Goal: Information Seeking & Learning: Learn about a topic

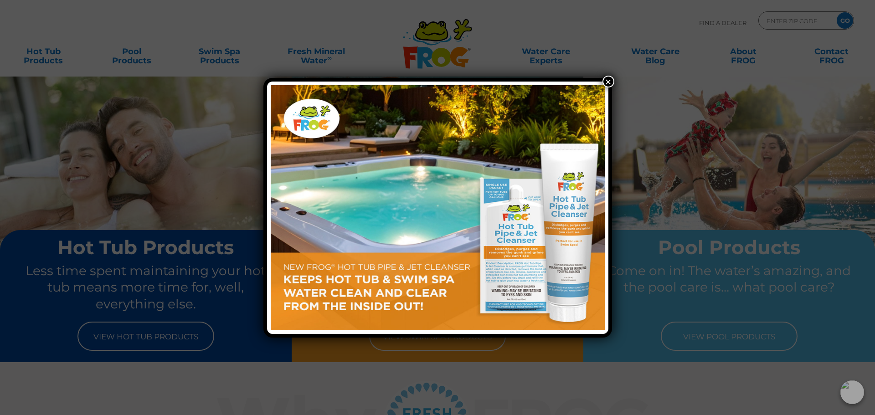
click at [608, 80] on button "×" at bounding box center [608, 82] width 12 height 12
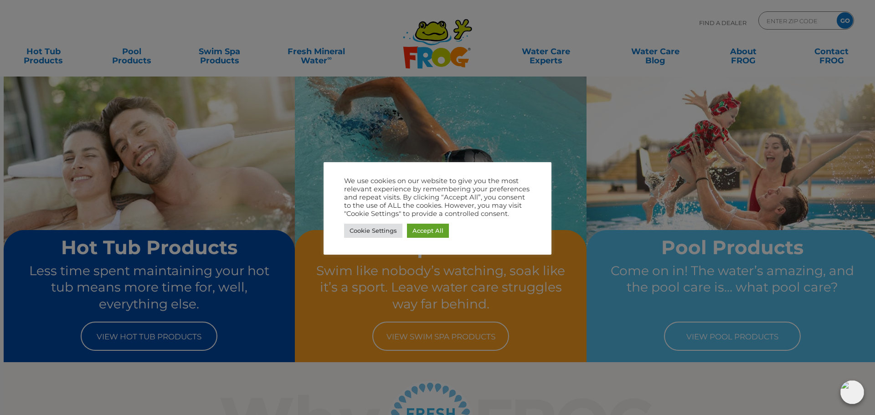
click at [608, 80] on body ".st130{clip-path:url(#SVGID_2_);fill-rule:evenodd;clip-rule:evenodd;fill:#C3CC0…" at bounding box center [437, 207] width 875 height 415
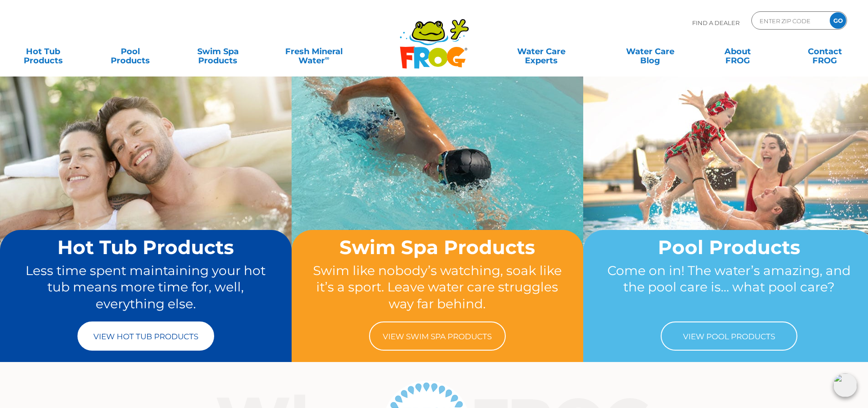
click at [113, 338] on link "View Hot Tub Products" at bounding box center [145, 336] width 137 height 29
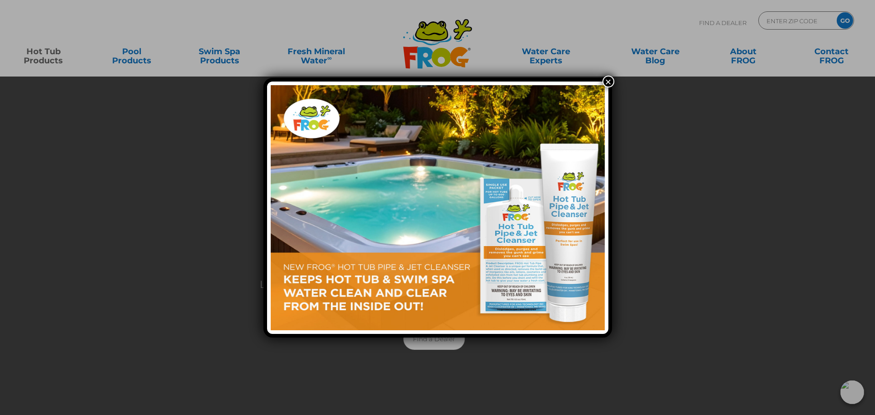
click at [604, 79] on button "×" at bounding box center [608, 82] width 12 height 12
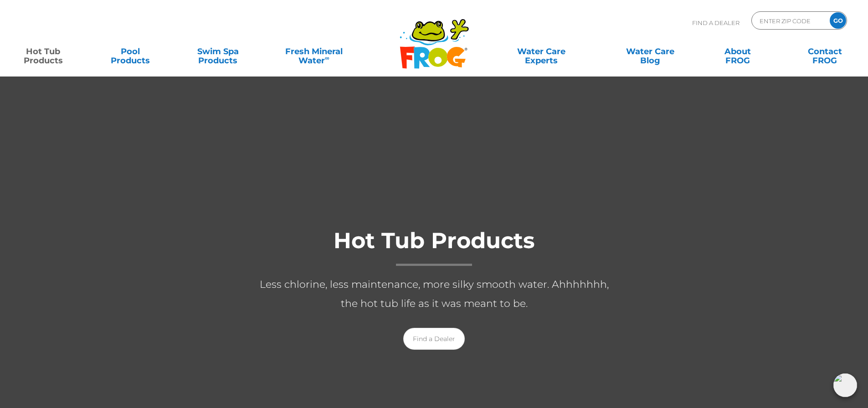
drag, startPoint x: 282, startPoint y: 164, endPoint x: 294, endPoint y: 164, distance: 11.8
click at [282, 164] on div at bounding box center [437, 297] width 875 height 443
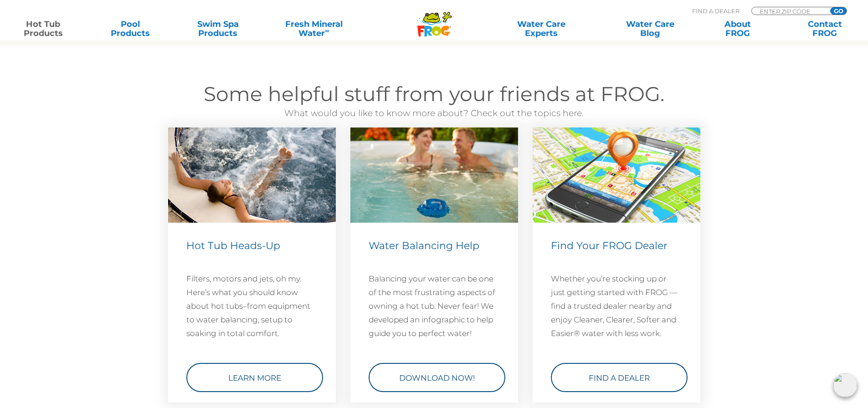
scroll to position [2596, 0]
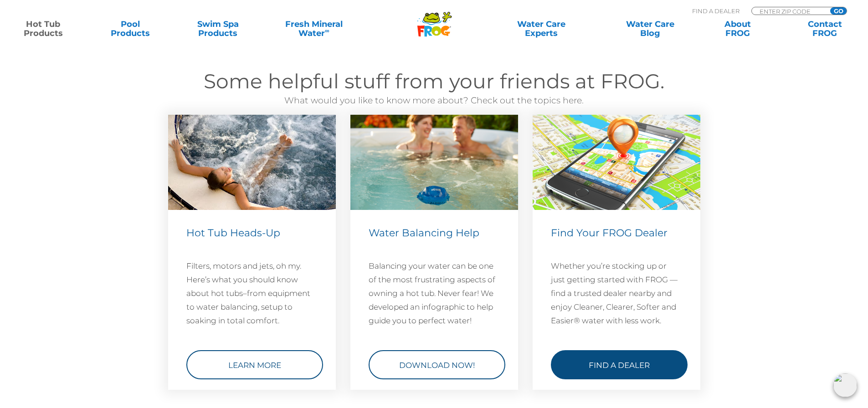
click at [623, 362] on link "Find a Dealer" at bounding box center [619, 364] width 137 height 29
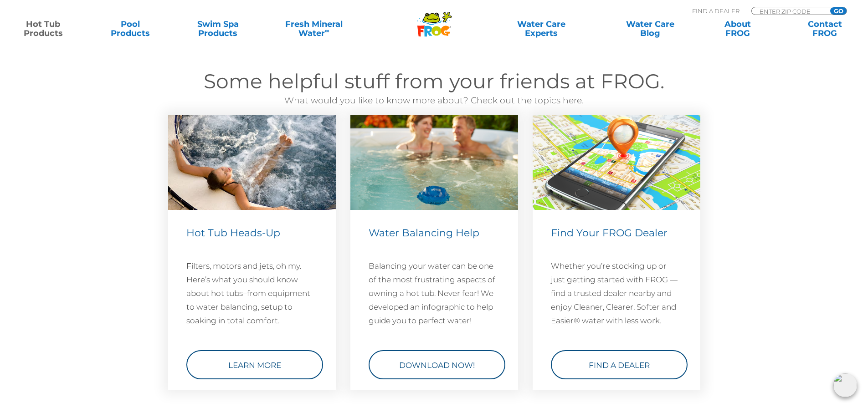
scroll to position [2642, 0]
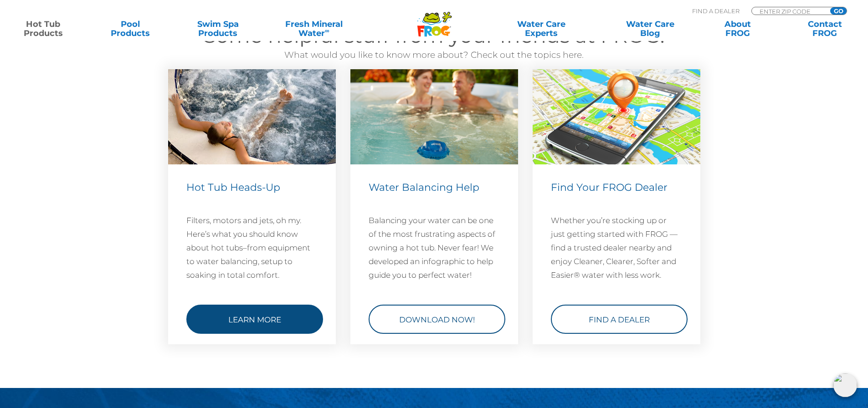
click at [268, 314] on link "Learn More" at bounding box center [254, 319] width 137 height 29
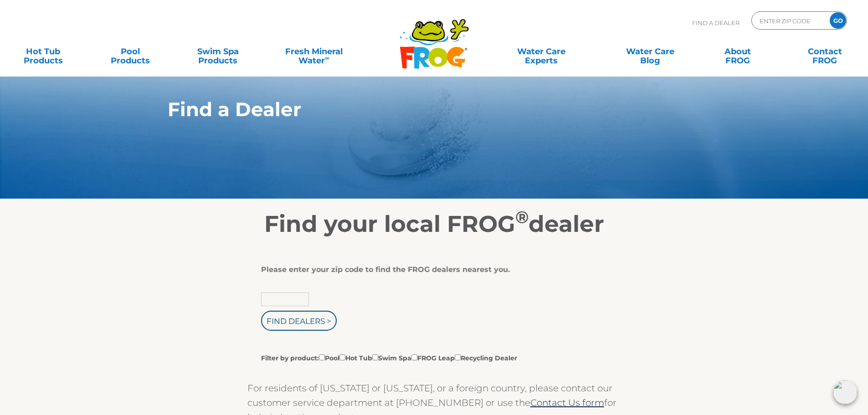
click at [296, 301] on input "text" at bounding box center [285, 299] width 48 height 14
type input "30052"
click at [309, 324] on input "Find Dealers >" at bounding box center [299, 321] width 76 height 20
drag, startPoint x: 309, startPoint y: 324, endPoint x: 146, endPoint y: 322, distance: 163.1
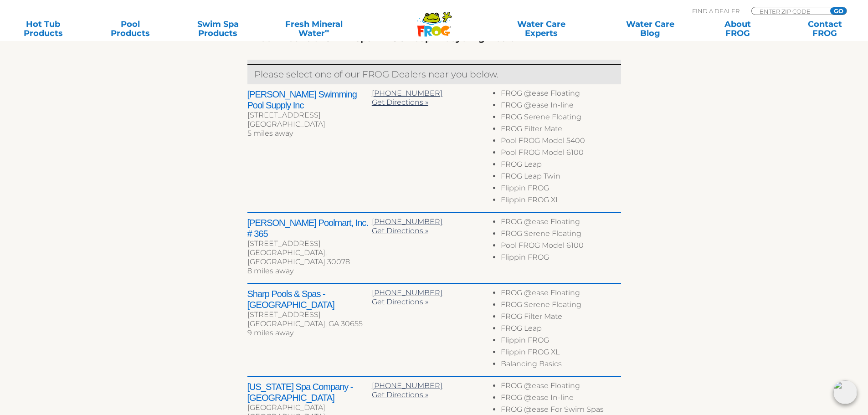
scroll to position [319, 0]
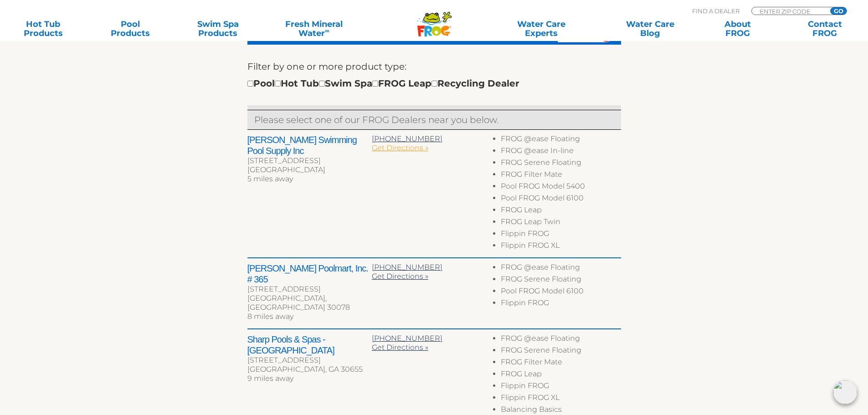
click at [420, 148] on span "Get Directions »" at bounding box center [400, 147] width 56 height 9
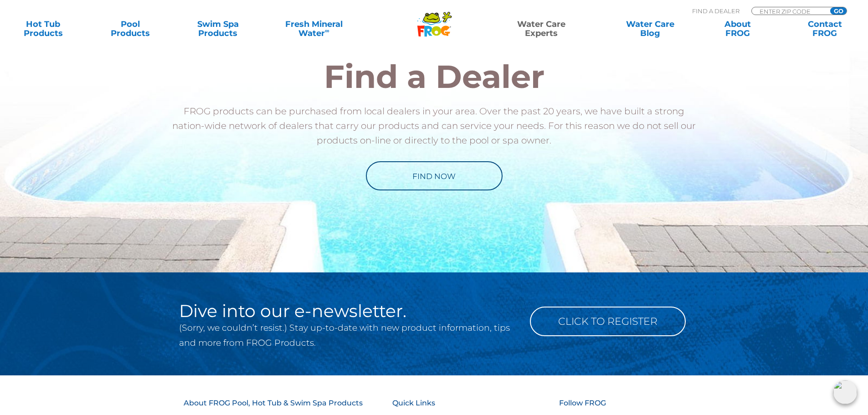
scroll to position [683, 0]
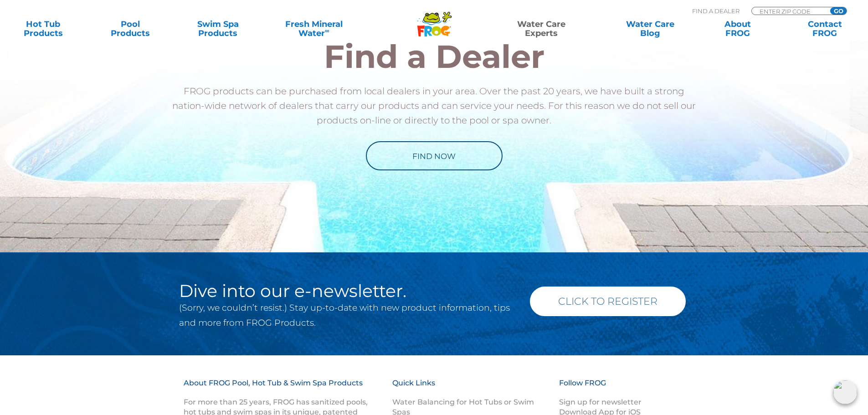
click at [575, 298] on link "Click to Register" at bounding box center [608, 302] width 156 height 30
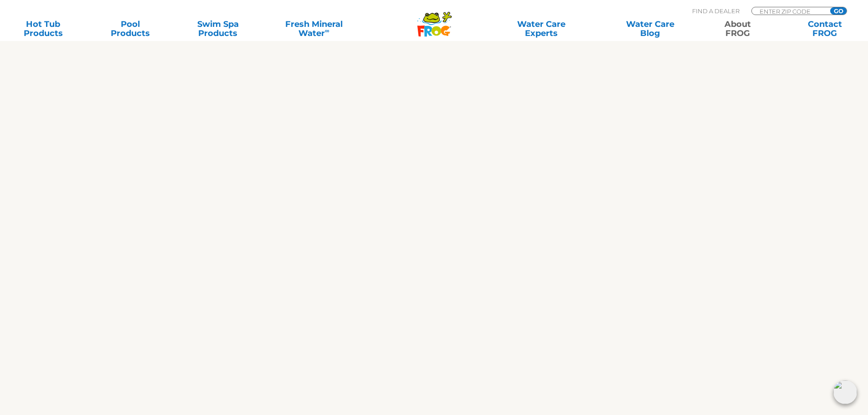
scroll to position [865, 0]
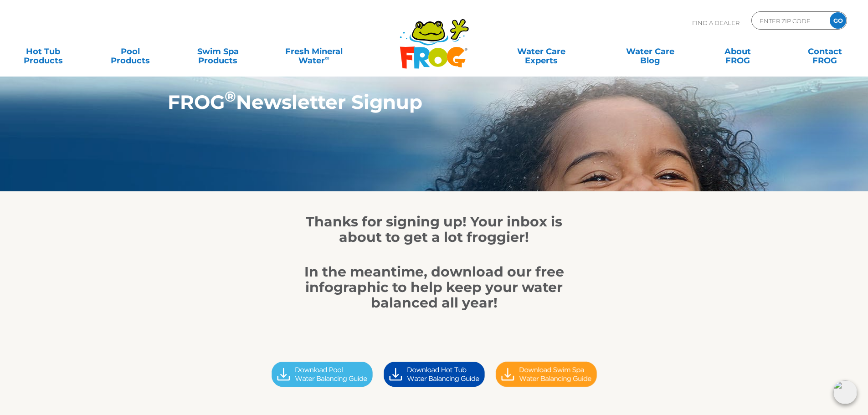
click at [338, 363] on img at bounding box center [322, 373] width 112 height 31
click at [403, 381] on img at bounding box center [434, 373] width 112 height 31
click at [551, 366] on img at bounding box center [546, 373] width 112 height 31
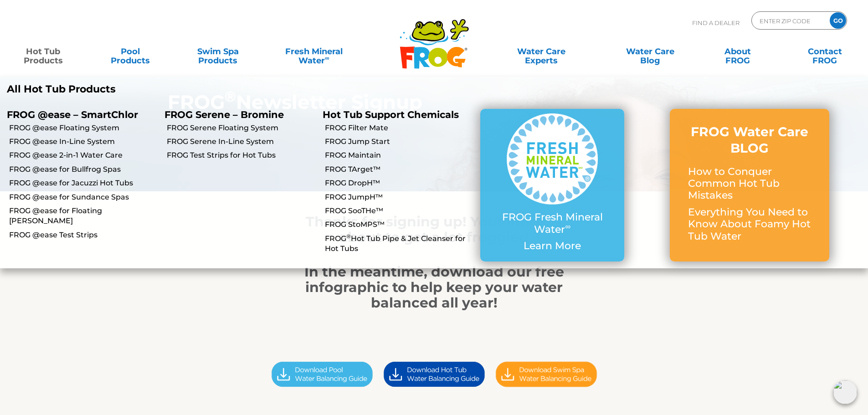
click at [49, 56] on link "Hot Tub Products" at bounding box center [43, 51] width 68 height 18
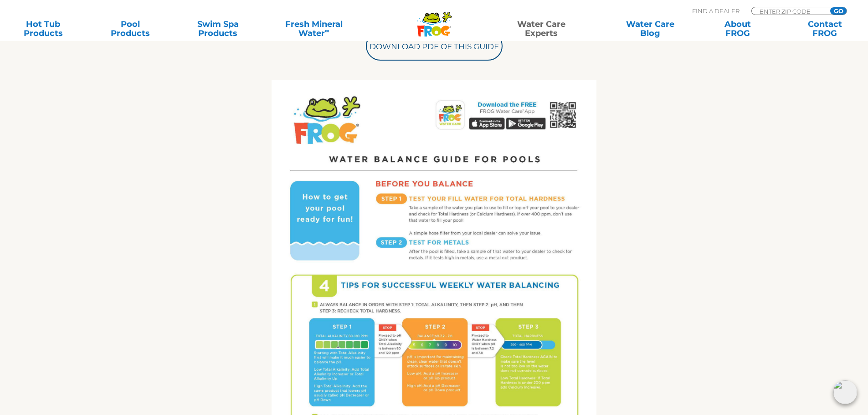
scroll to position [364, 0]
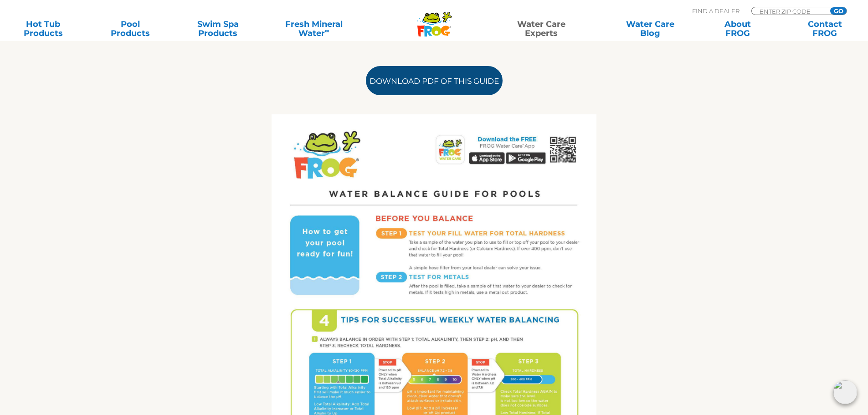
click at [445, 85] on link "Download PDF of this Guide" at bounding box center [434, 80] width 137 height 29
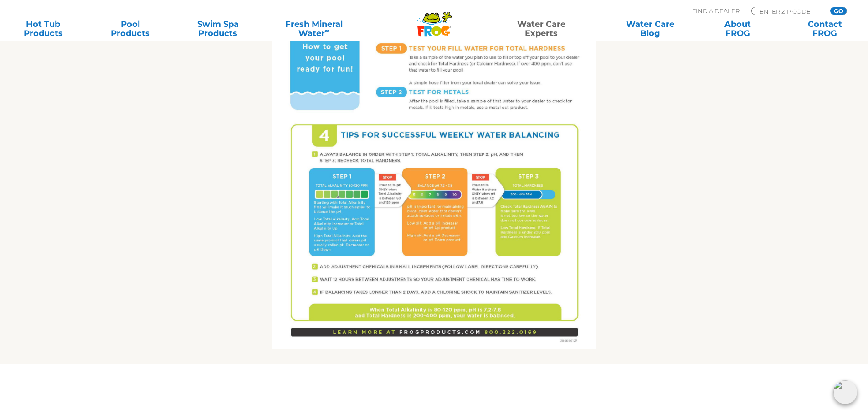
scroll to position [592, 0]
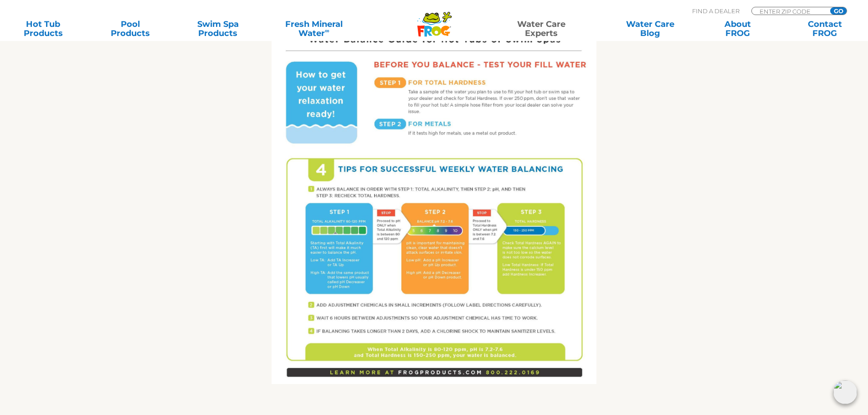
scroll to position [547, 0]
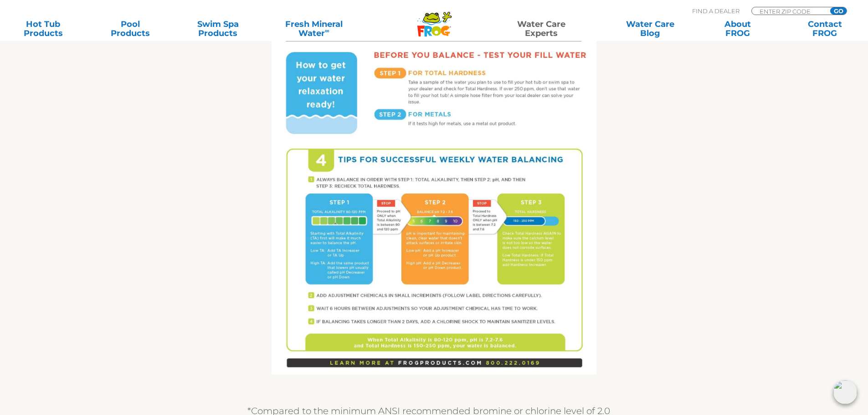
click at [413, 256] on img at bounding box center [433, 164] width 325 height 420
click at [320, 95] on img at bounding box center [433, 164] width 325 height 420
click at [371, 167] on img at bounding box center [433, 164] width 325 height 420
click at [368, 159] on img at bounding box center [433, 164] width 325 height 420
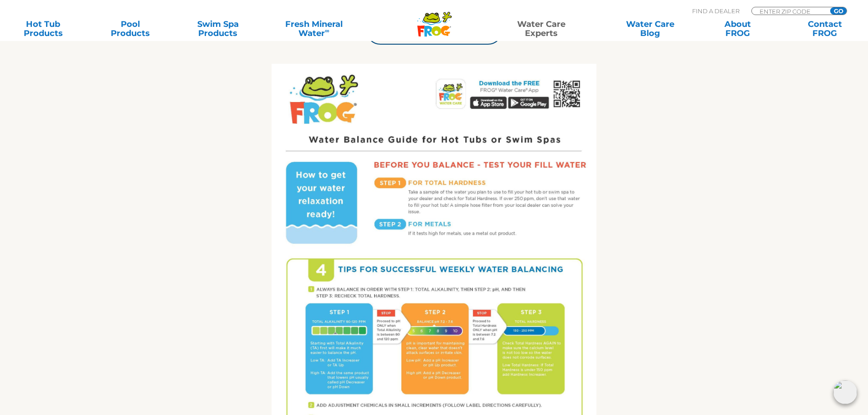
scroll to position [410, 0]
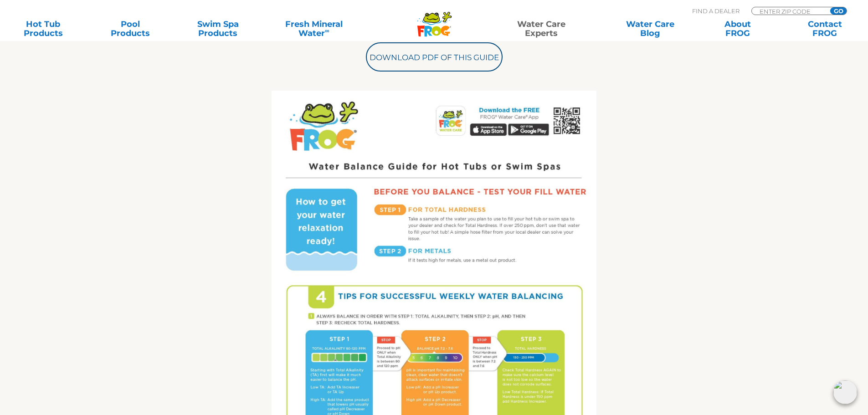
click at [413, 228] on img at bounding box center [433, 301] width 325 height 420
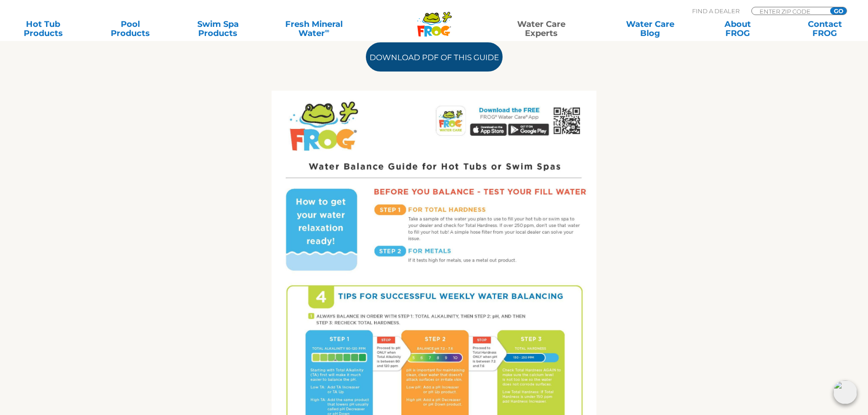
click at [384, 60] on link "Download PDF of this Guide" at bounding box center [434, 56] width 137 height 29
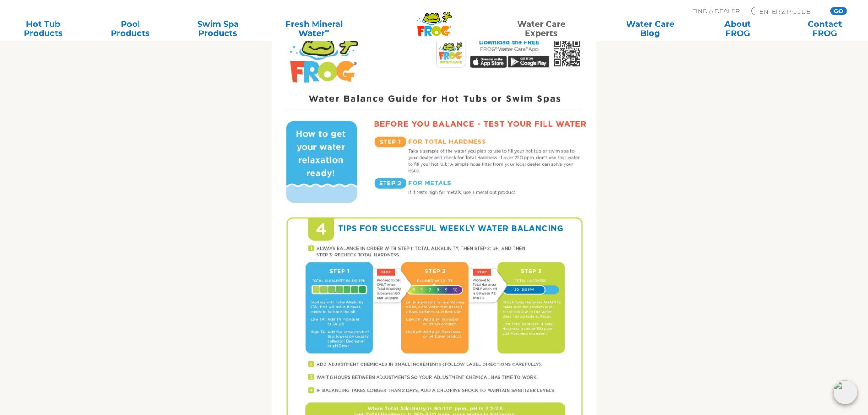
scroll to position [455, 0]
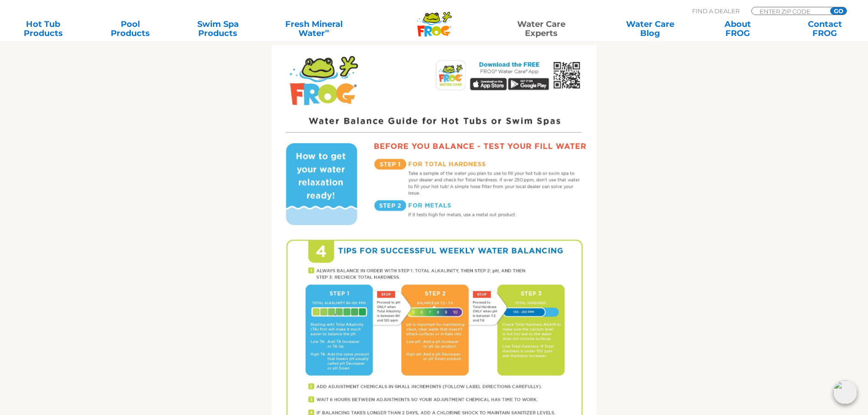
click at [573, 164] on img at bounding box center [433, 255] width 325 height 420
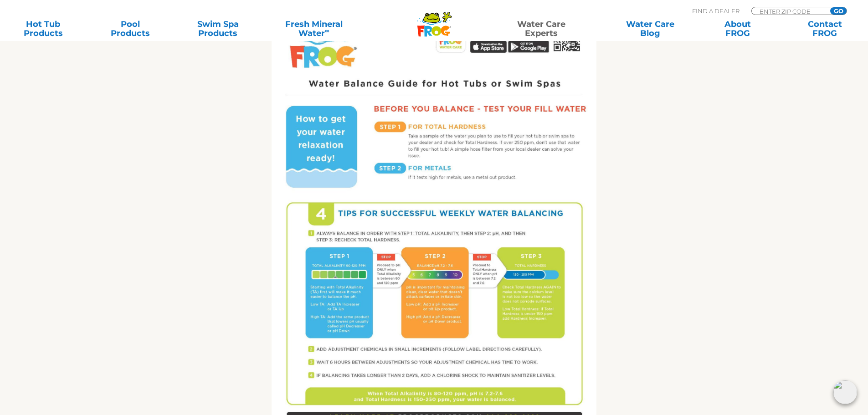
scroll to position [501, 0]
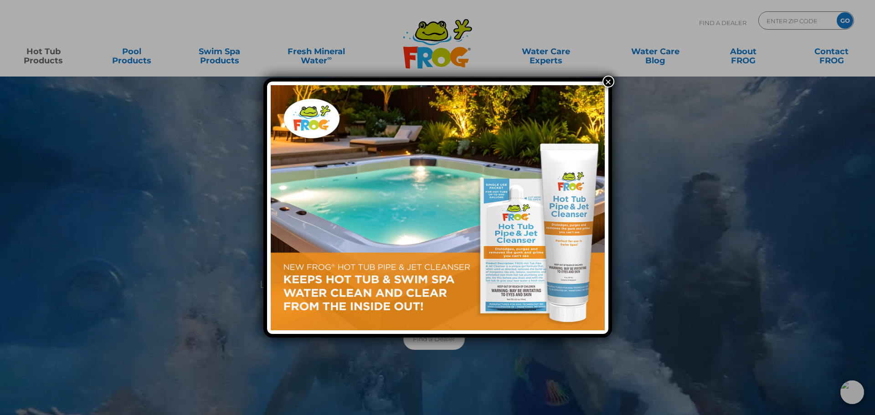
click at [609, 82] on button "×" at bounding box center [608, 82] width 12 height 12
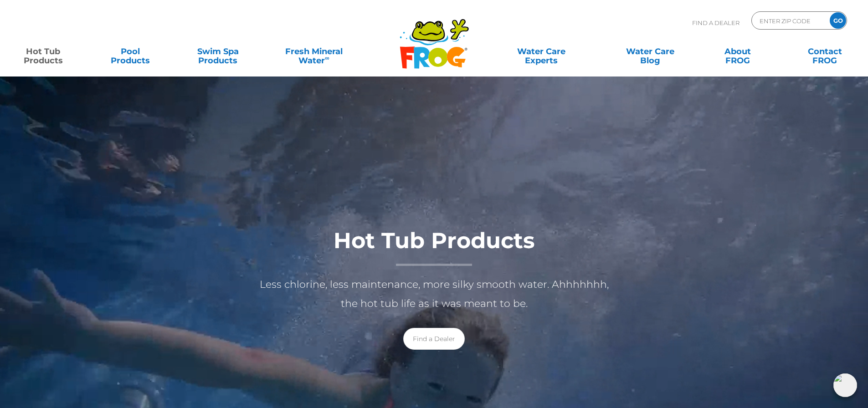
click at [754, 177] on div at bounding box center [437, 297] width 875 height 443
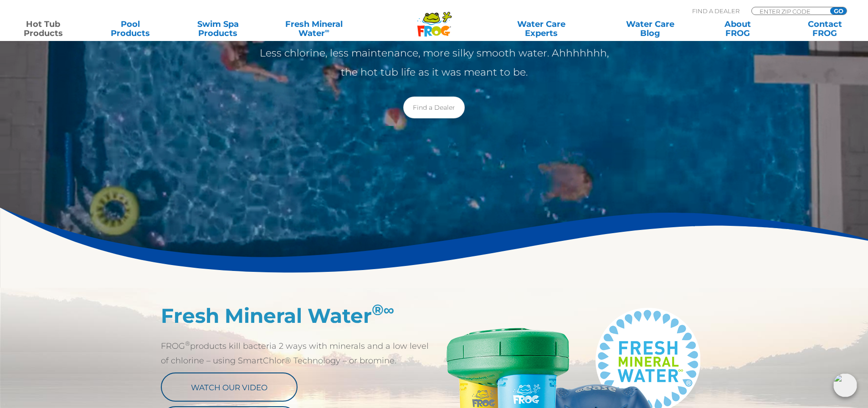
scroll to position [364, 0]
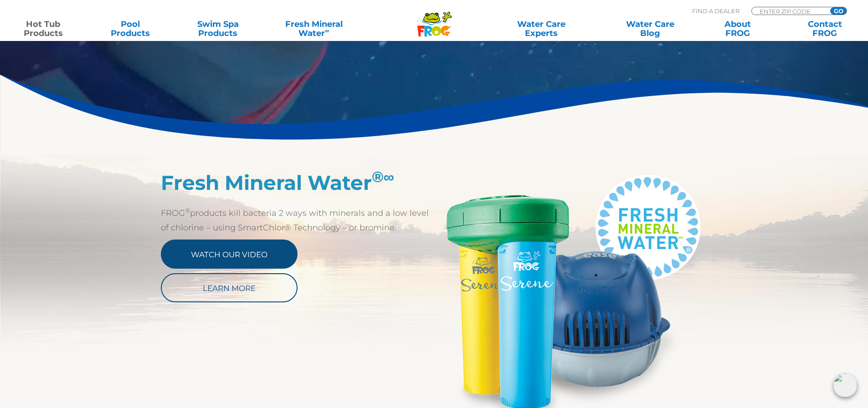
click at [274, 249] on link "Watch Our Video" at bounding box center [229, 254] width 137 height 29
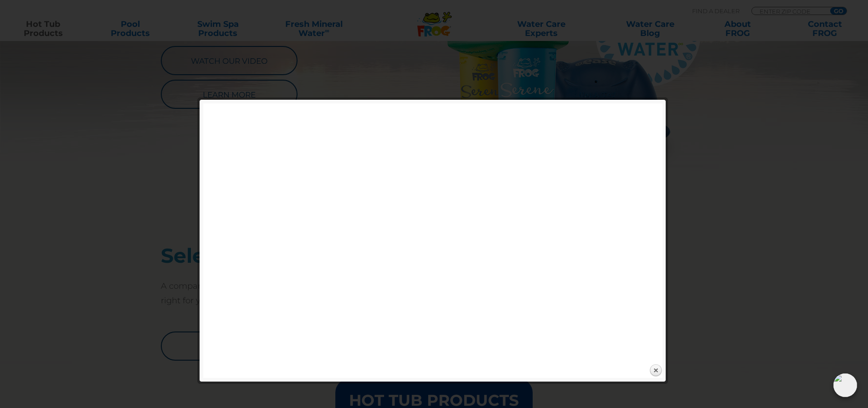
scroll to position [592, 0]
